Goal: Information Seeking & Learning: Learn about a topic

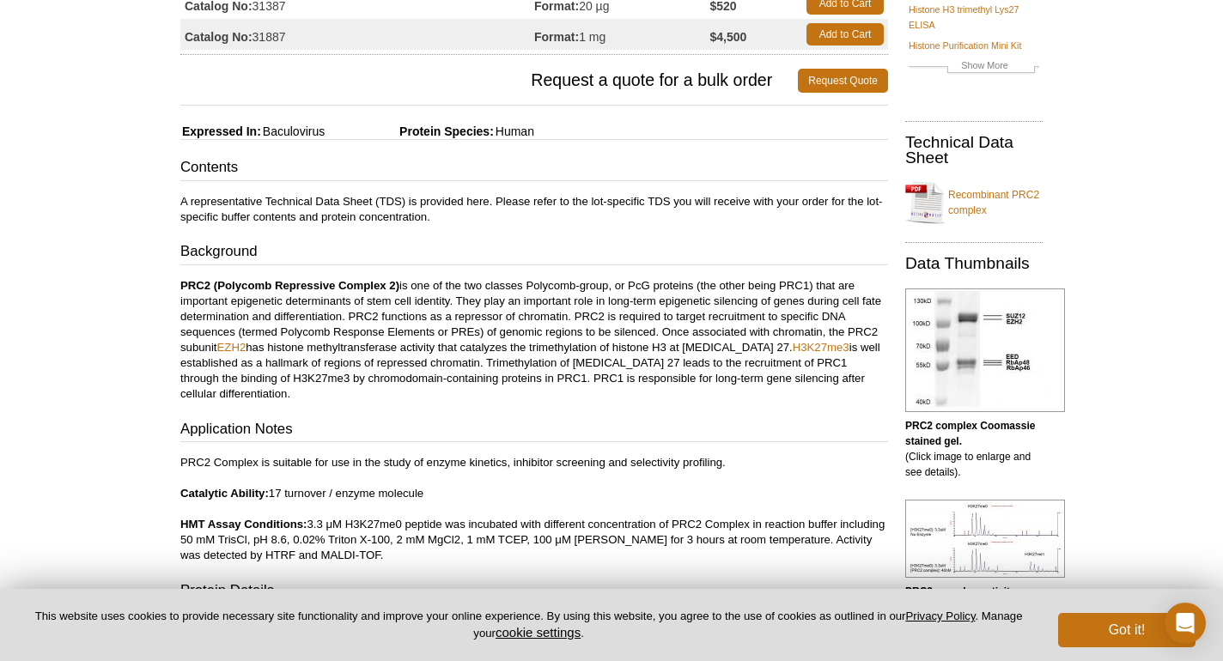
scroll to position [199, 0]
click at [1103, 640] on button "Got it!" at bounding box center [1126, 630] width 137 height 34
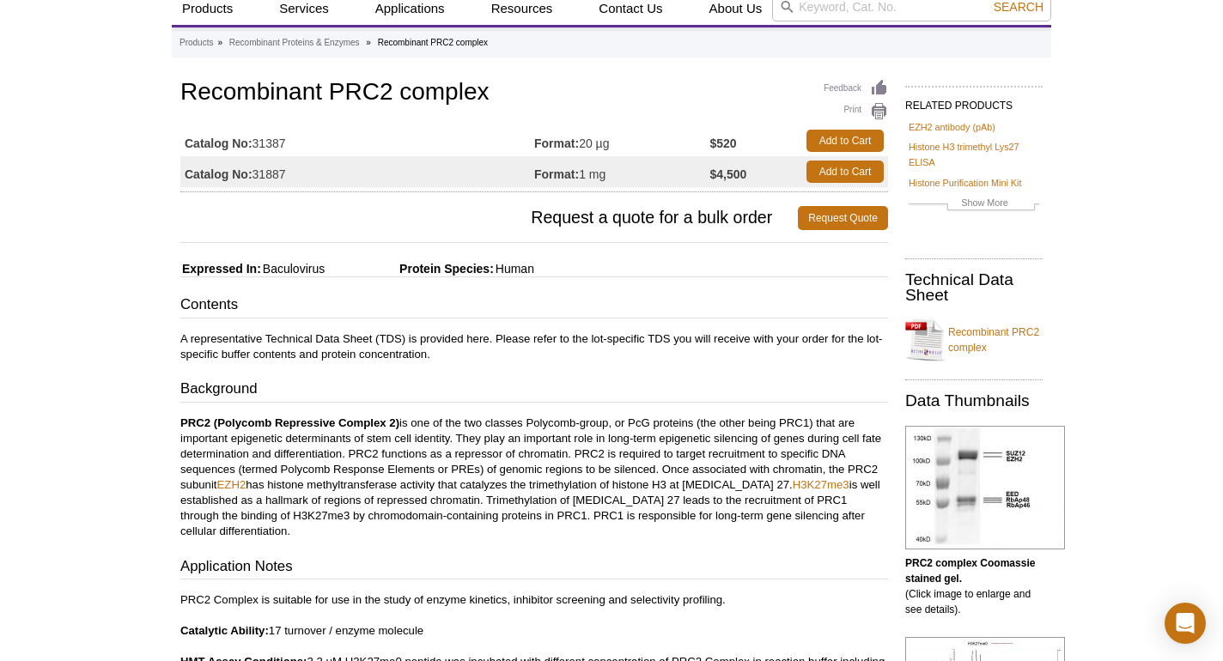
scroll to position [49, 0]
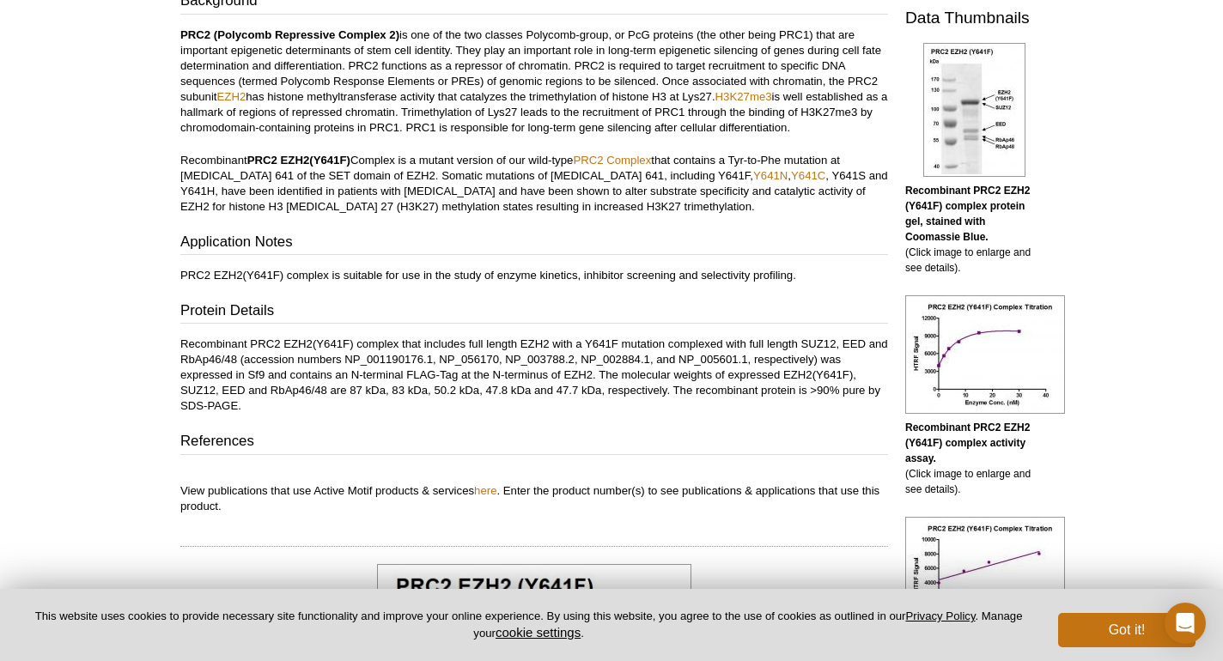
scroll to position [450, 0]
click at [495, 270] on p "PRC2 EZH2(Y641F) complex is suitable for use in the study of enzyme kinetics, i…" at bounding box center [534, 273] width 708 height 15
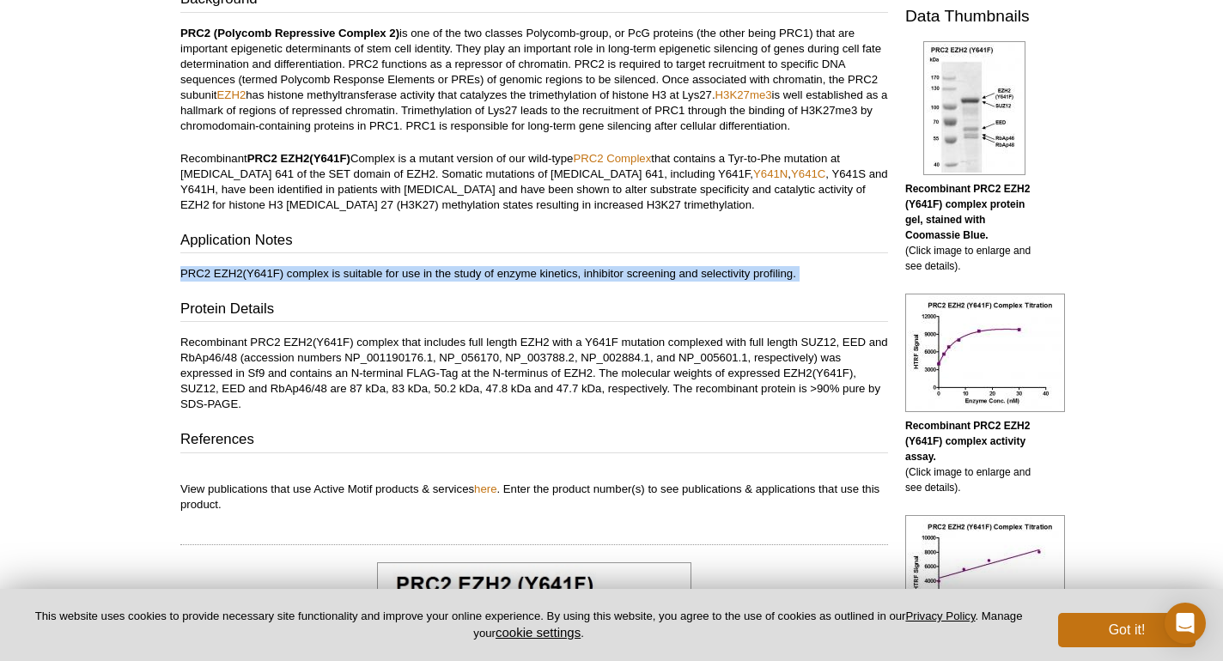
click at [495, 270] on p "PRC2 EZH2(Y641F) complex is suitable for use in the study of enzyme kinetics, i…" at bounding box center [534, 273] width 708 height 15
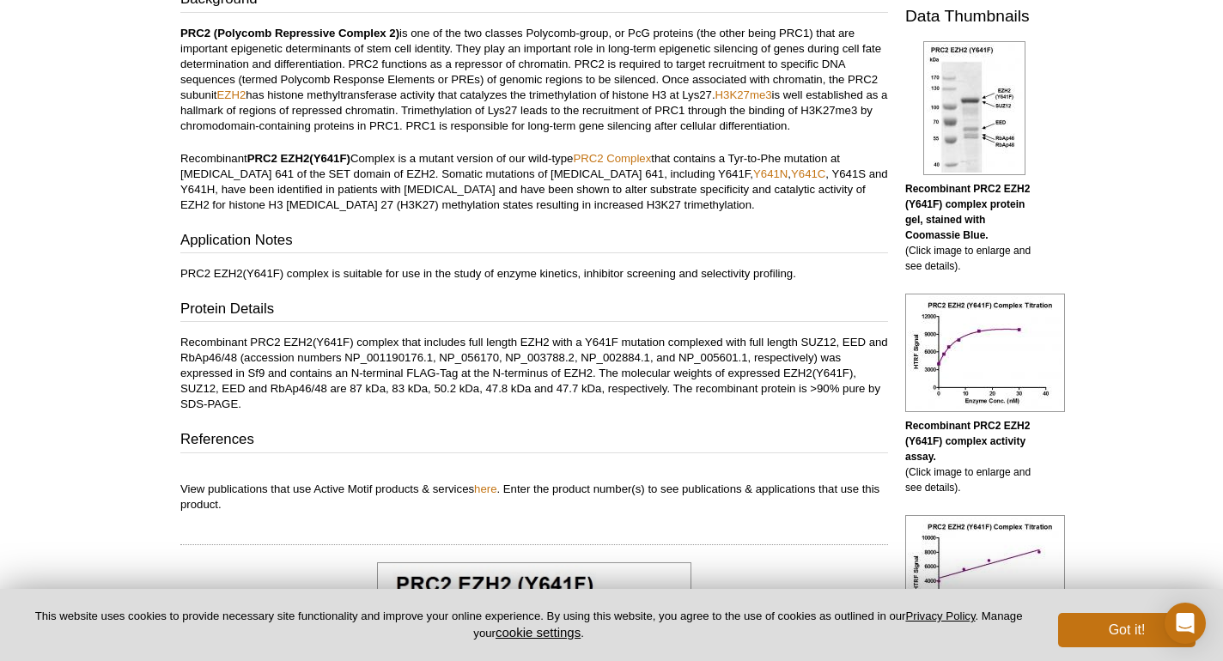
click at [494, 331] on div "Contents A representative Technical Data Sheet (TDS) is provided here. Please r…" at bounding box center [534, 209] width 708 height 608
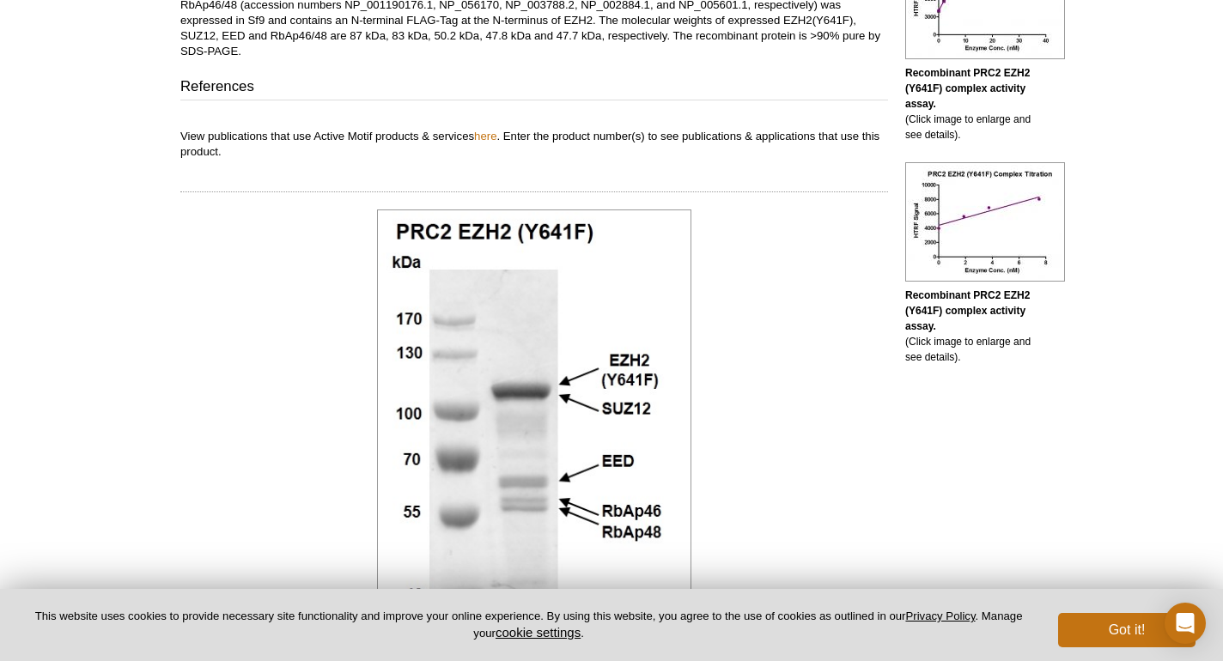
scroll to position [811, 0]
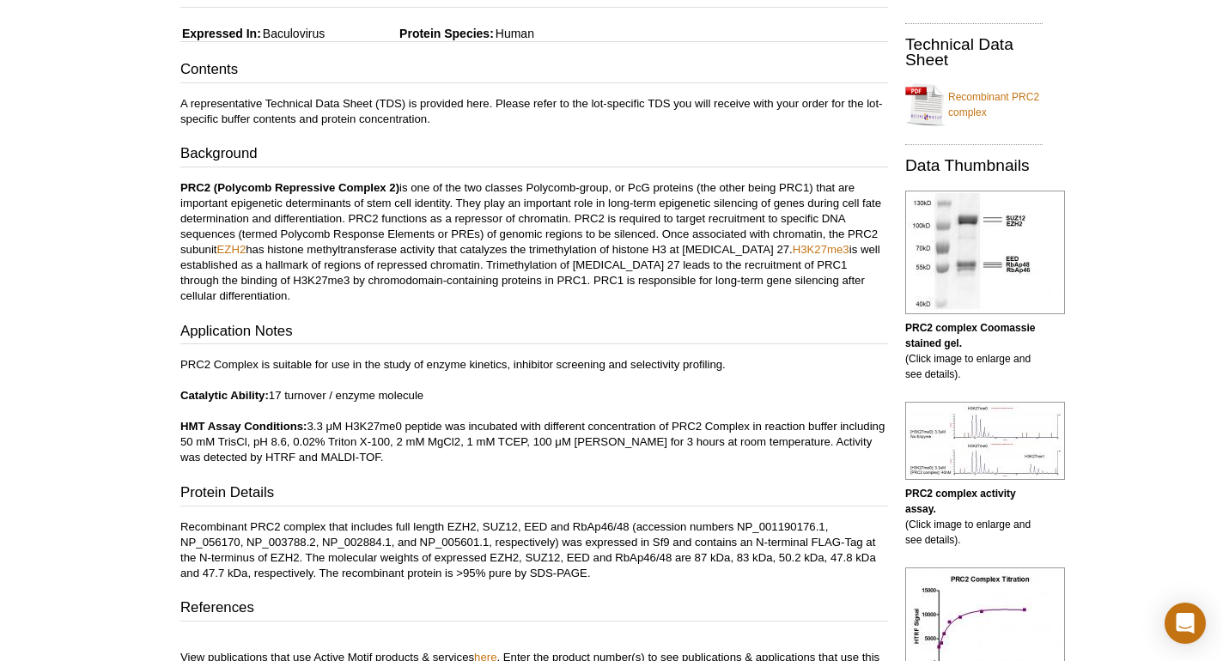
scroll to position [303, 0]
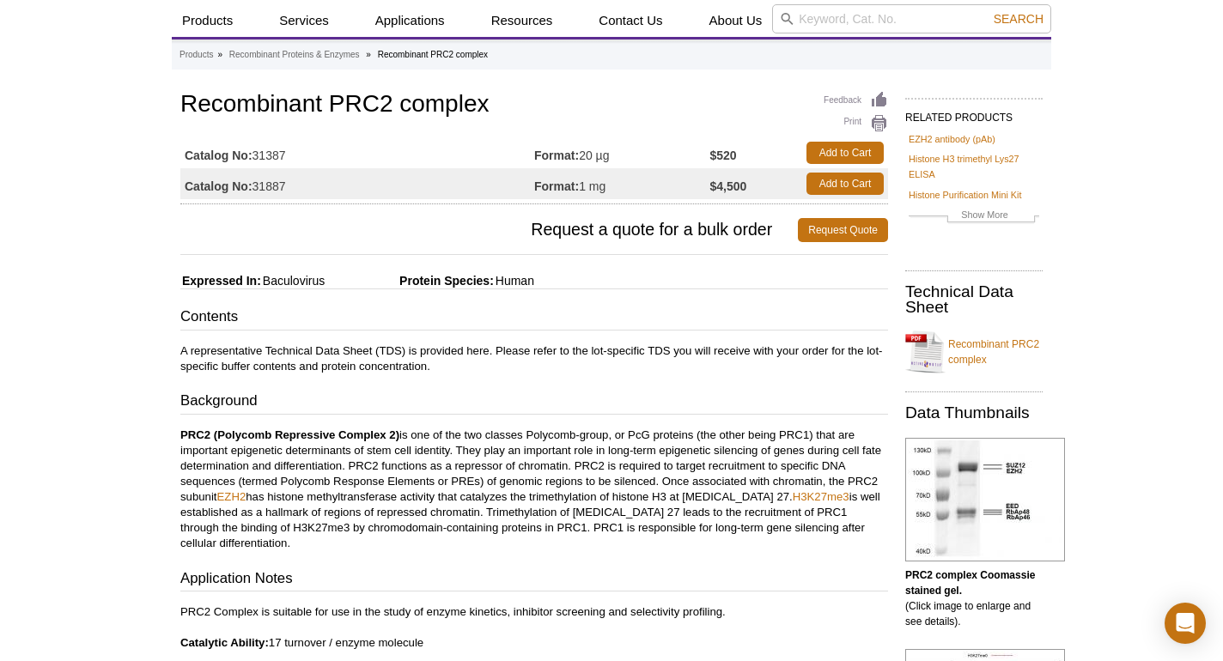
scroll to position [42, 0]
